Goal: Transaction & Acquisition: Purchase product/service

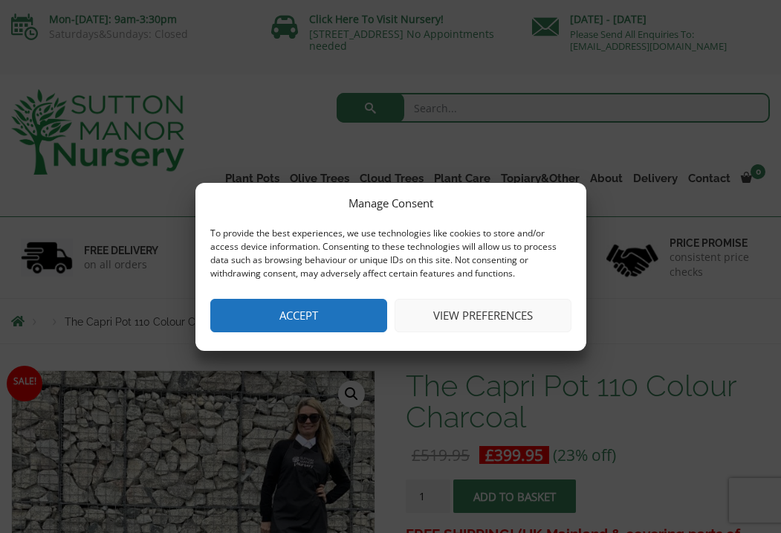
click at [350, 325] on button "Accept" at bounding box center [298, 315] width 177 height 33
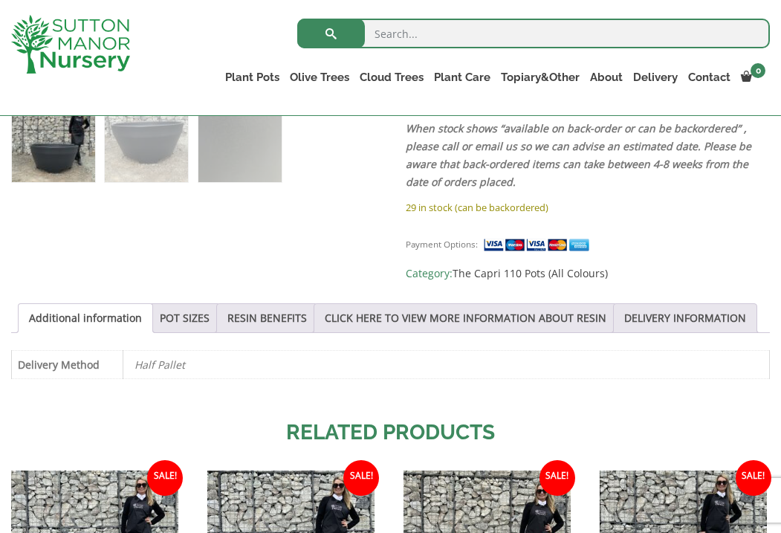
scroll to position [628, 0]
click at [176, 332] on link "POT SIZES" at bounding box center [185, 318] width 50 height 28
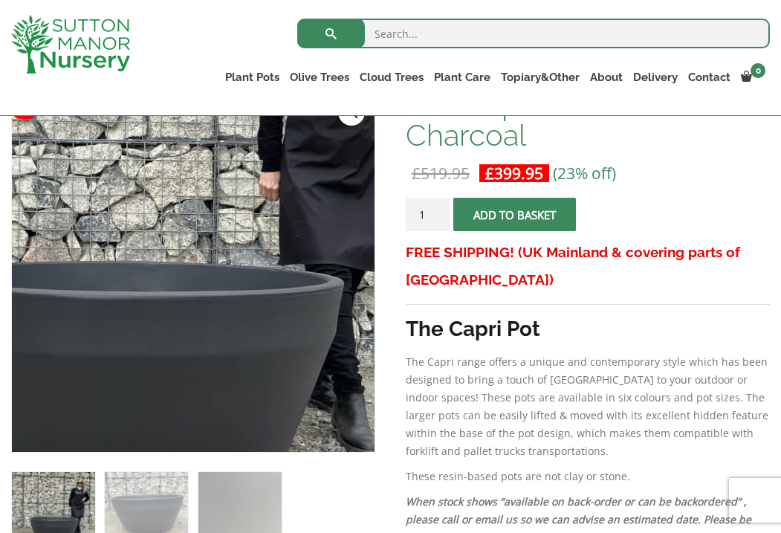
scroll to position [0, 0]
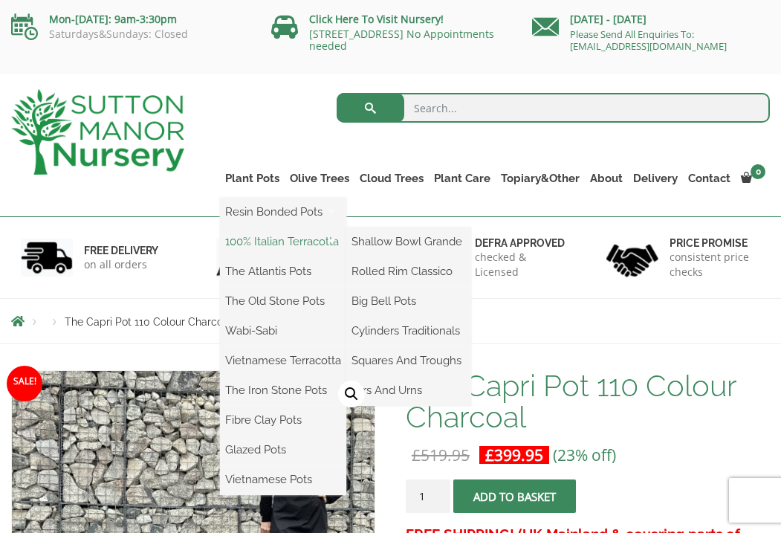
click at [291, 244] on link "100% Italian Terracotta" at bounding box center [283, 241] width 126 height 22
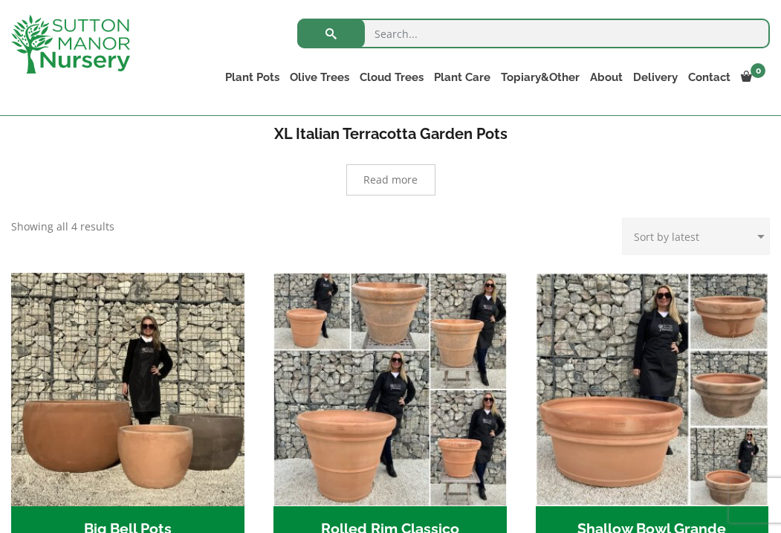
scroll to position [317, 0]
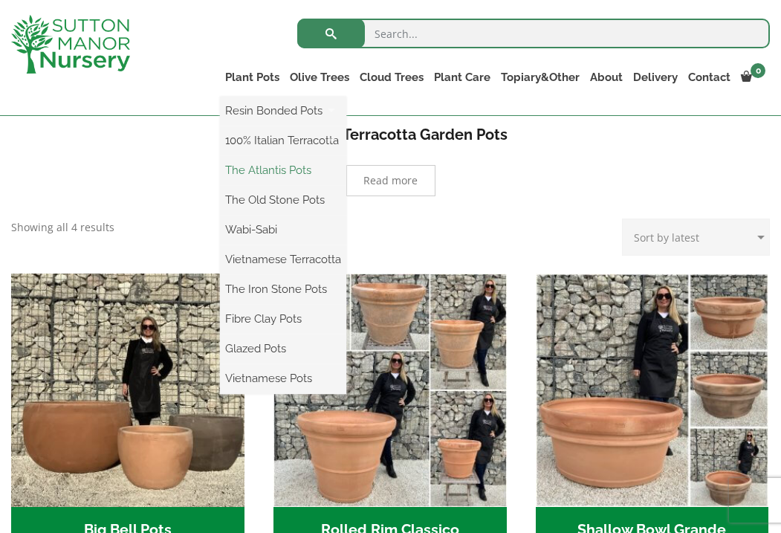
click at [288, 172] on link "The Atlantis Pots" at bounding box center [283, 170] width 126 height 22
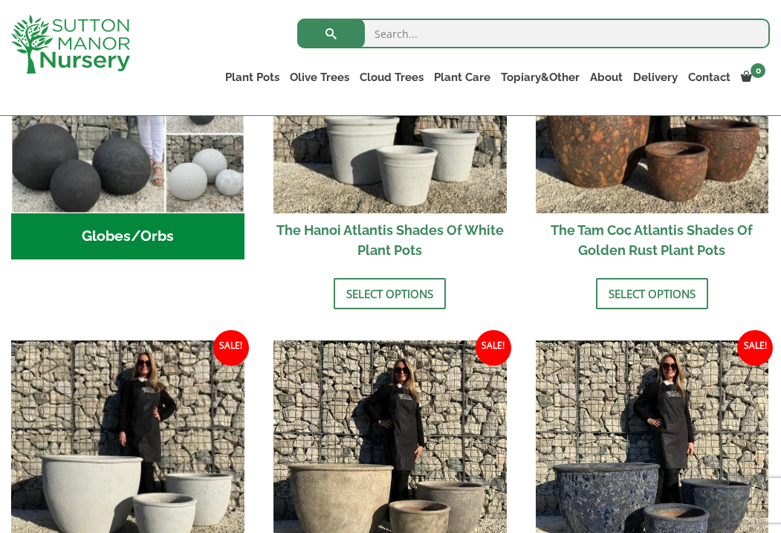
scroll to position [641, 0]
click at [386, 308] on link "Select options" at bounding box center [390, 293] width 112 height 31
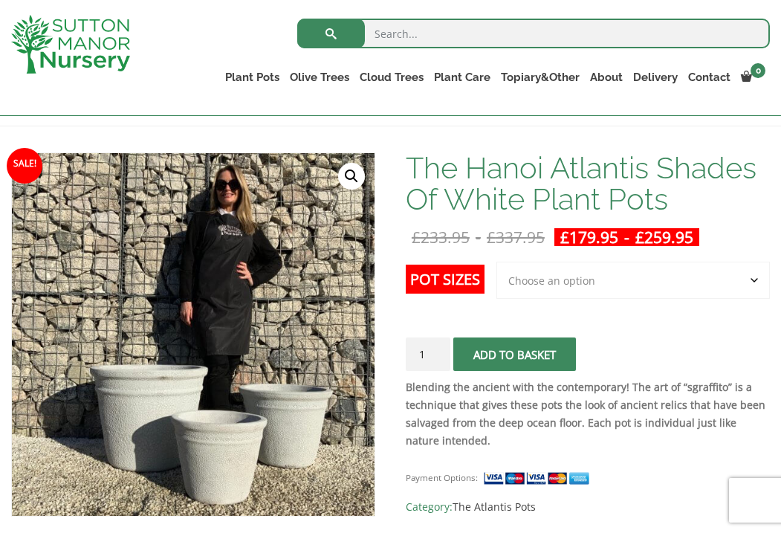
scroll to position [164, 0]
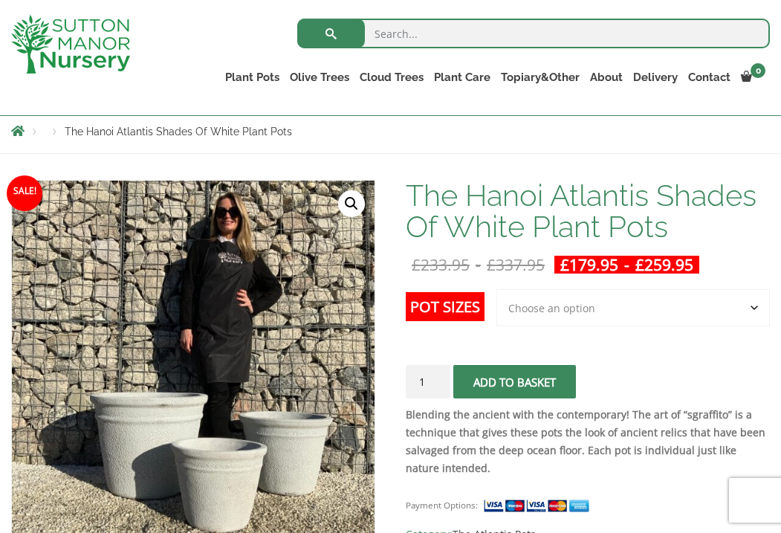
click at [563, 326] on select "Choose an option 3rd to Largest Pot In The Picture 2nd to Largest Pot In The Pi…" at bounding box center [634, 307] width 274 height 37
select select "Largest pot In The Picture"
click at [497, 300] on select "Choose an option 3rd to Largest Pot In The Picture 2nd to Largest Pot In The Pi…" at bounding box center [634, 307] width 274 height 37
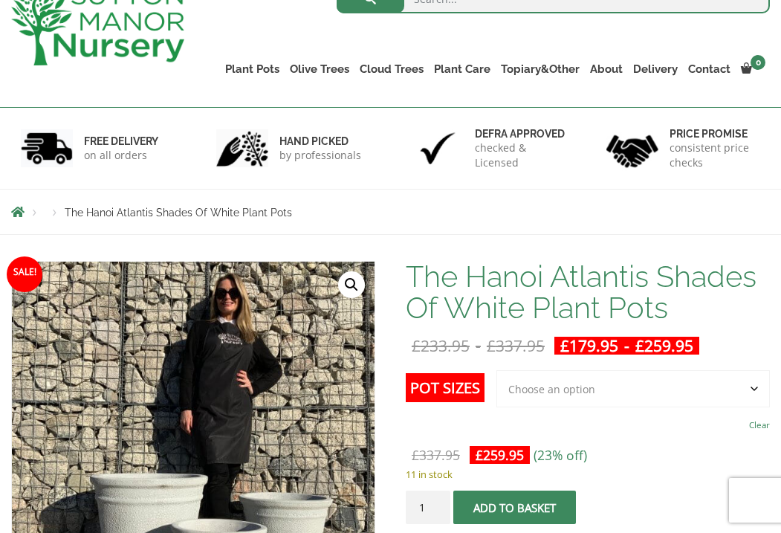
scroll to position [0, 0]
